Goal: Task Accomplishment & Management: Complete application form

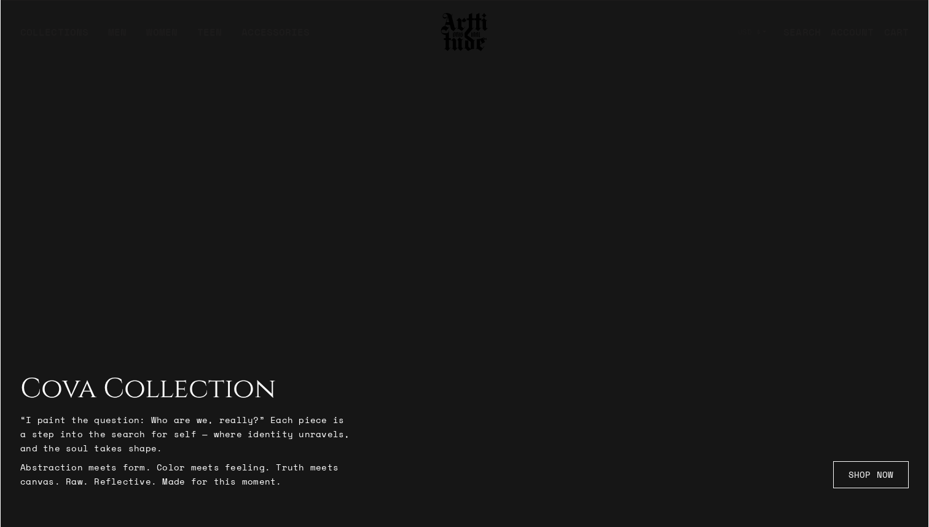
scroll to position [2104, 0]
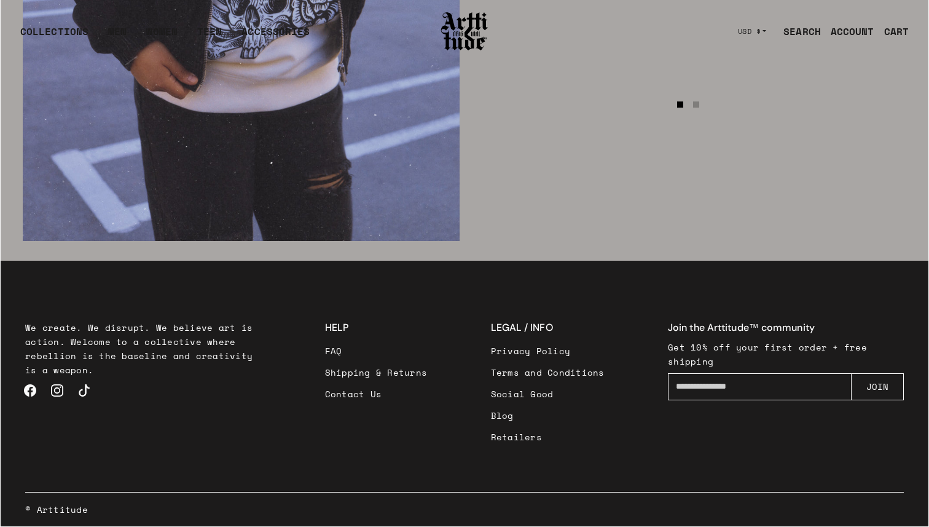
click at [513, 439] on link "Retailers" at bounding box center [548, 437] width 114 height 22
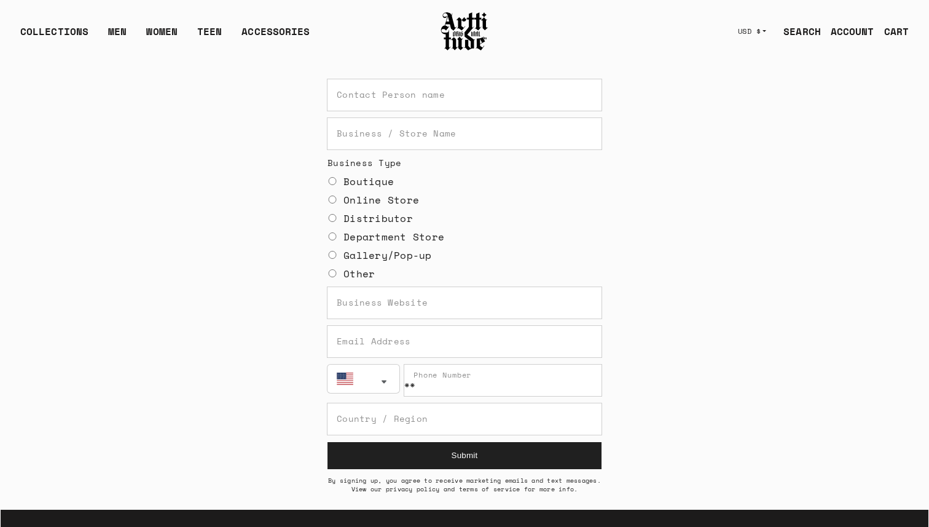
scroll to position [331, 0]
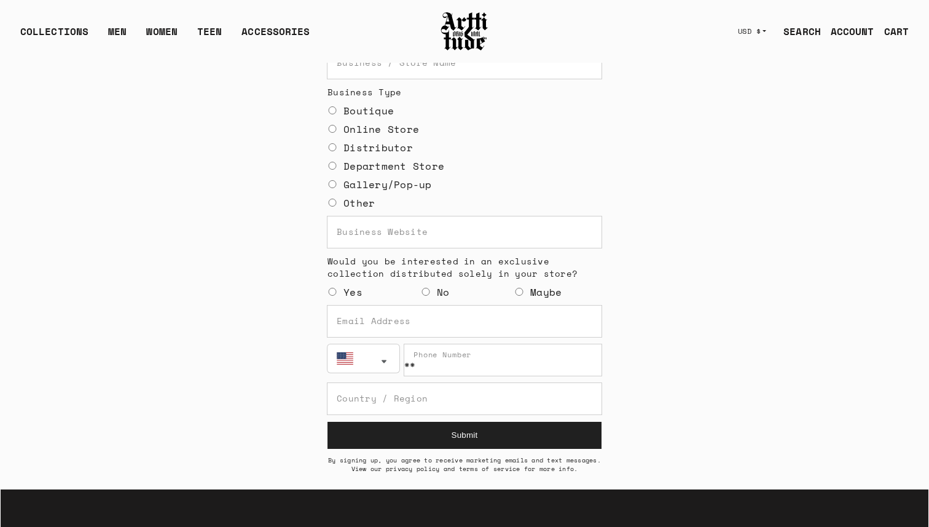
scroll to position [390, 0]
